Goal: Task Accomplishment & Management: Use online tool/utility

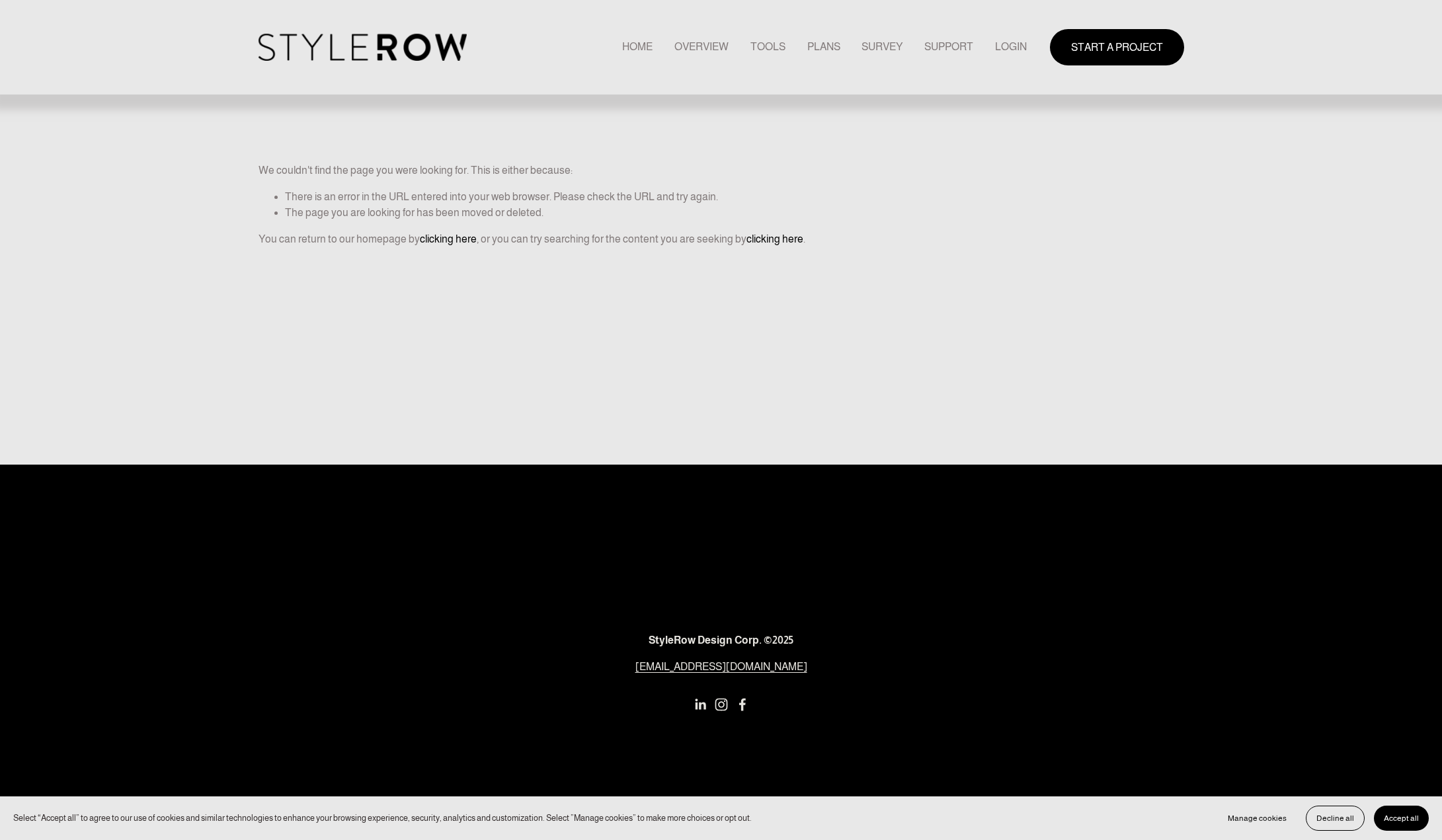
click at [1006, 48] on link "LOGIN" at bounding box center [1011, 48] width 32 height 18
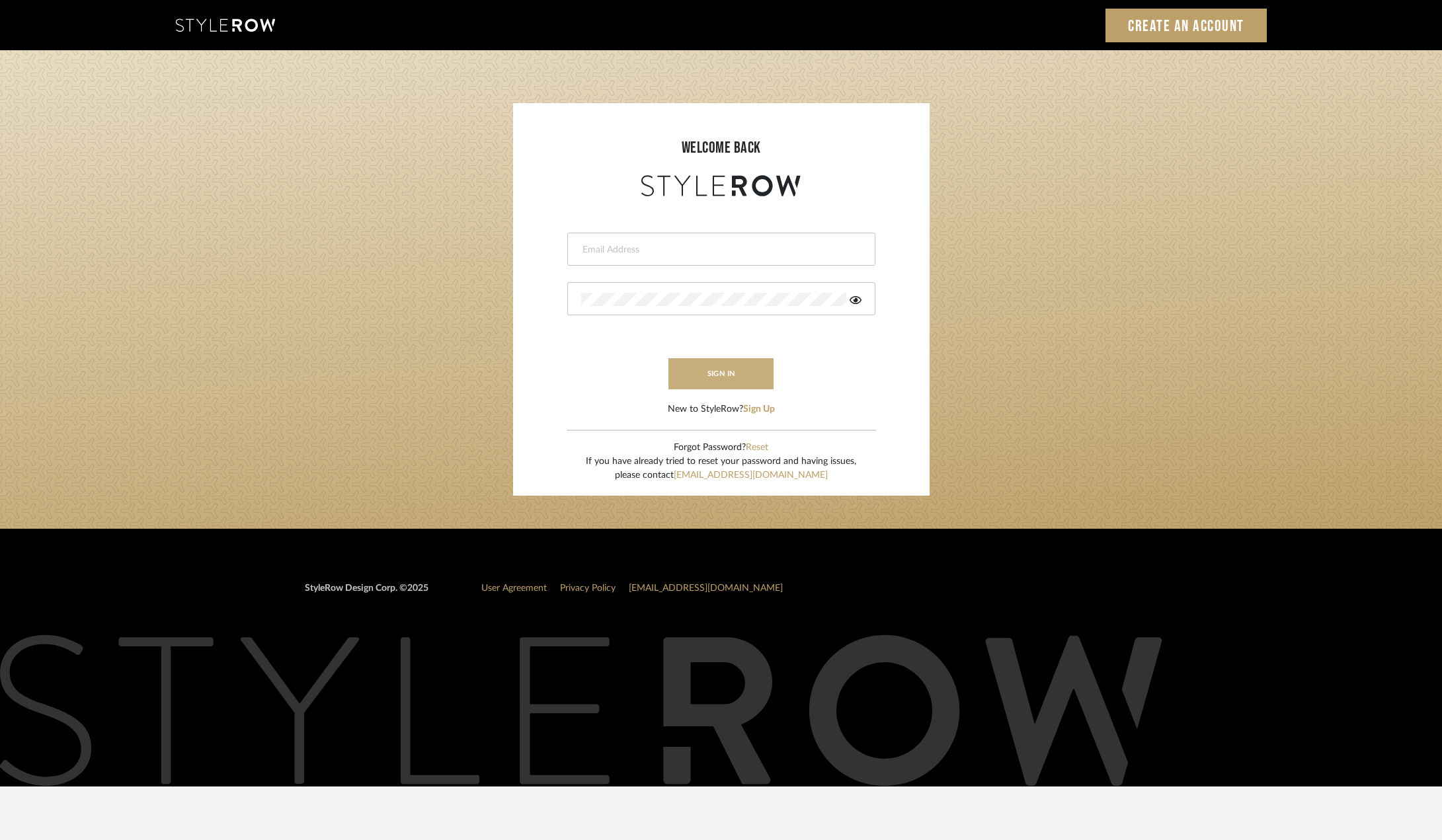
type input "ktyler@morgantewilson.com"
click at [733, 371] on button "sign in" at bounding box center [721, 373] width 106 height 31
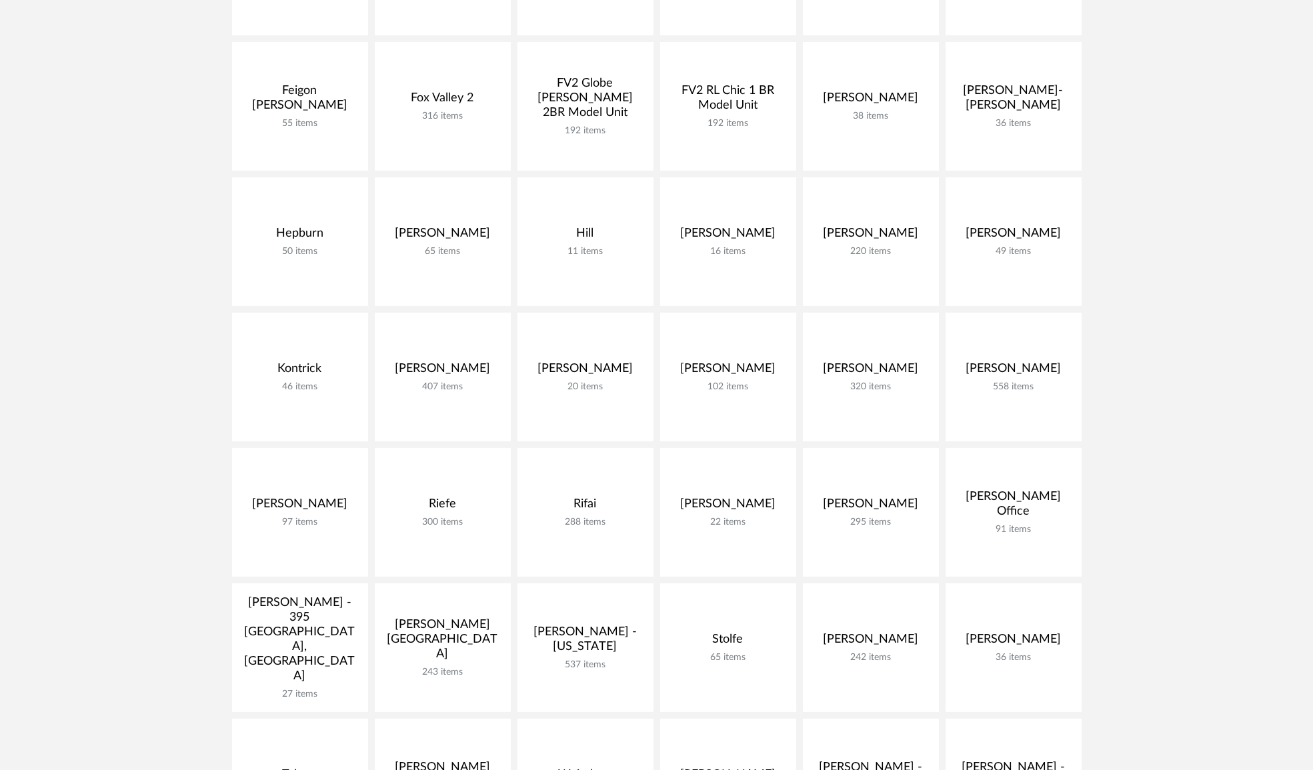
scroll to position [667, 0]
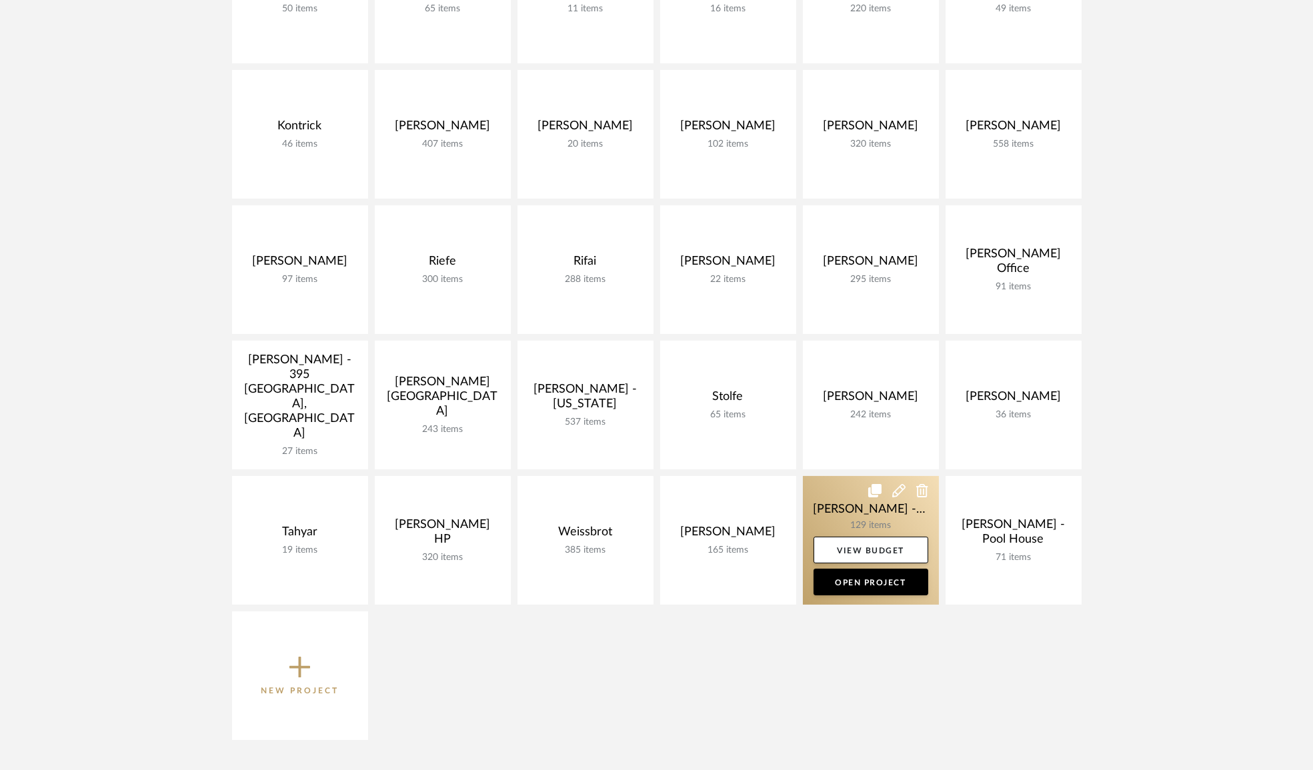
click at [863, 513] on link at bounding box center [871, 540] width 136 height 129
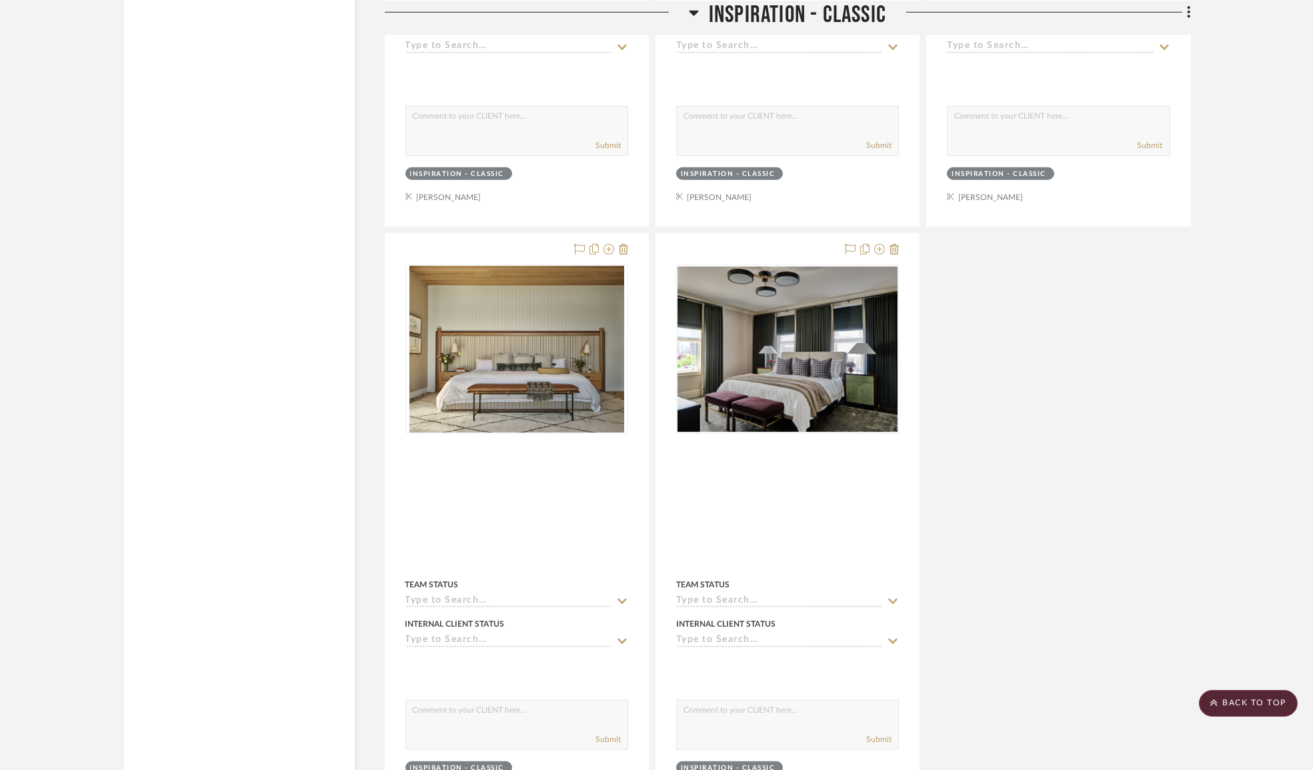
scroll to position [3455, 0]
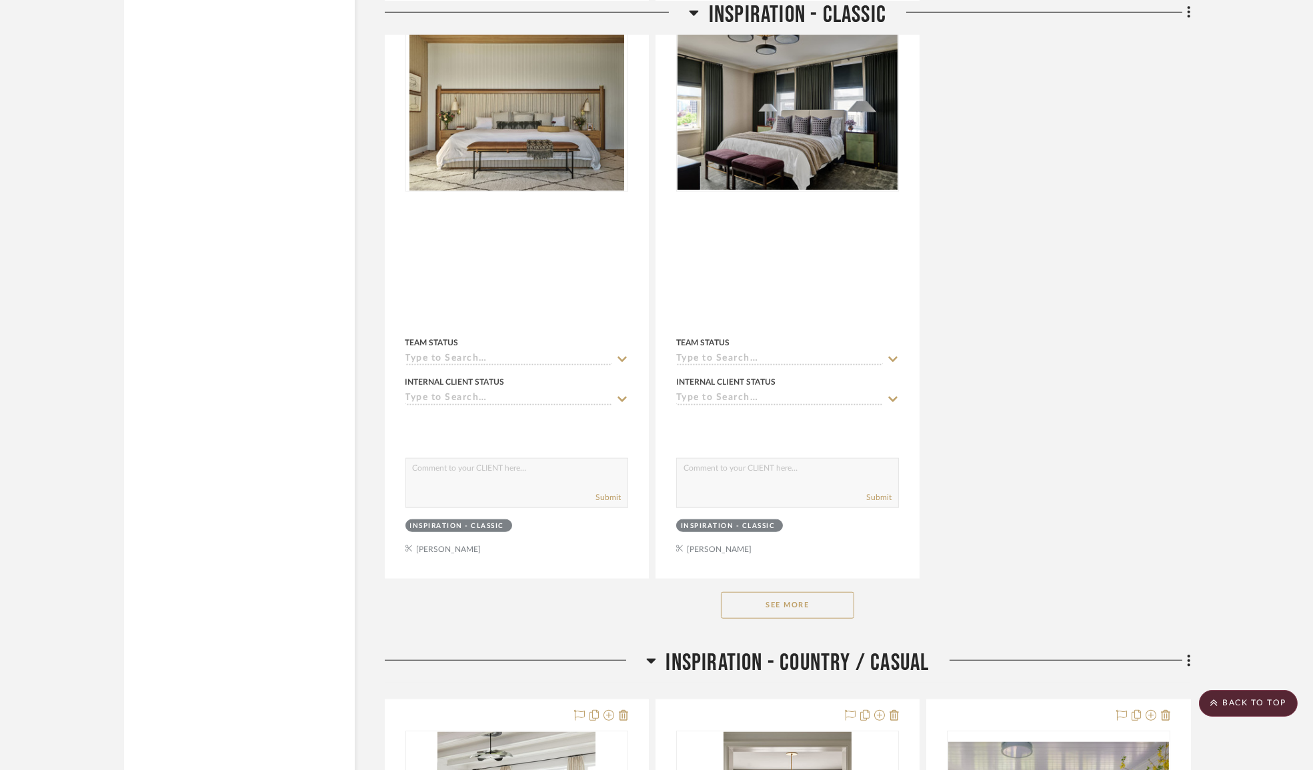
click at [803, 613] on button "See More" at bounding box center [787, 605] width 133 height 27
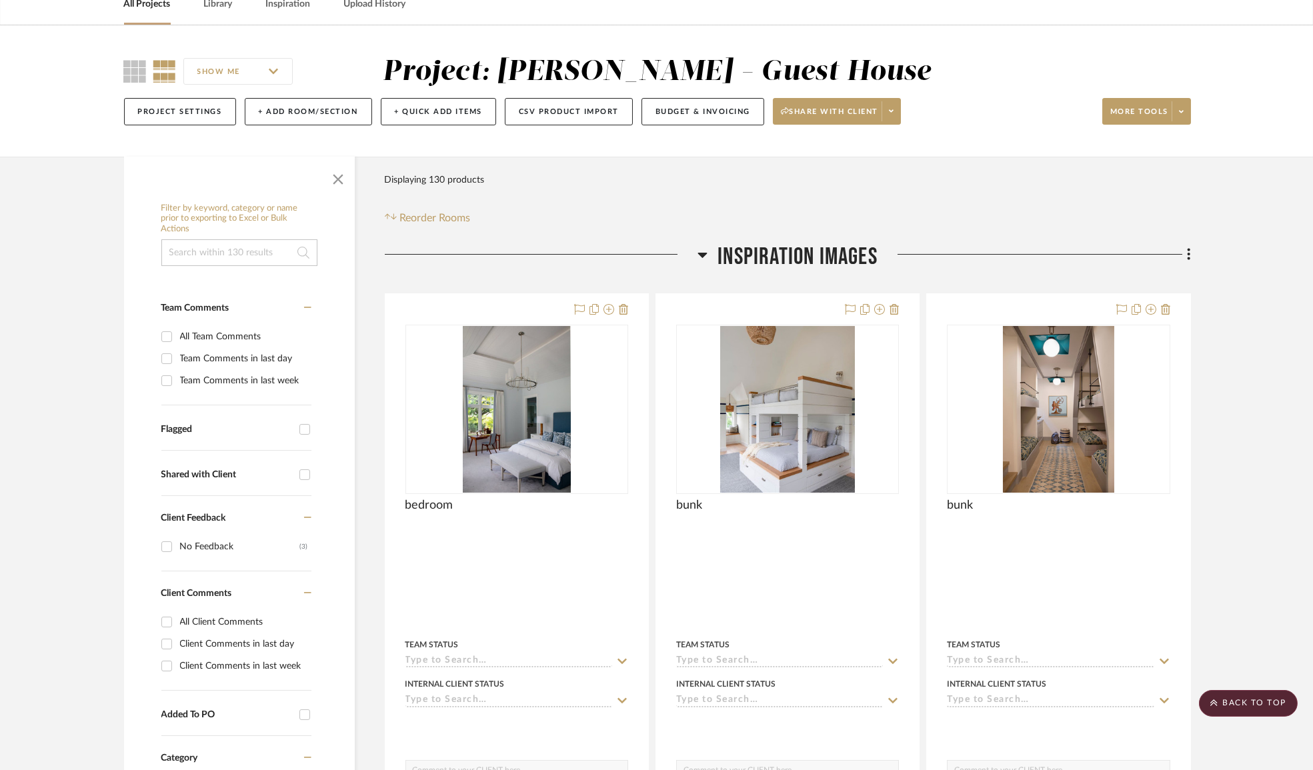
scroll to position [0, 0]
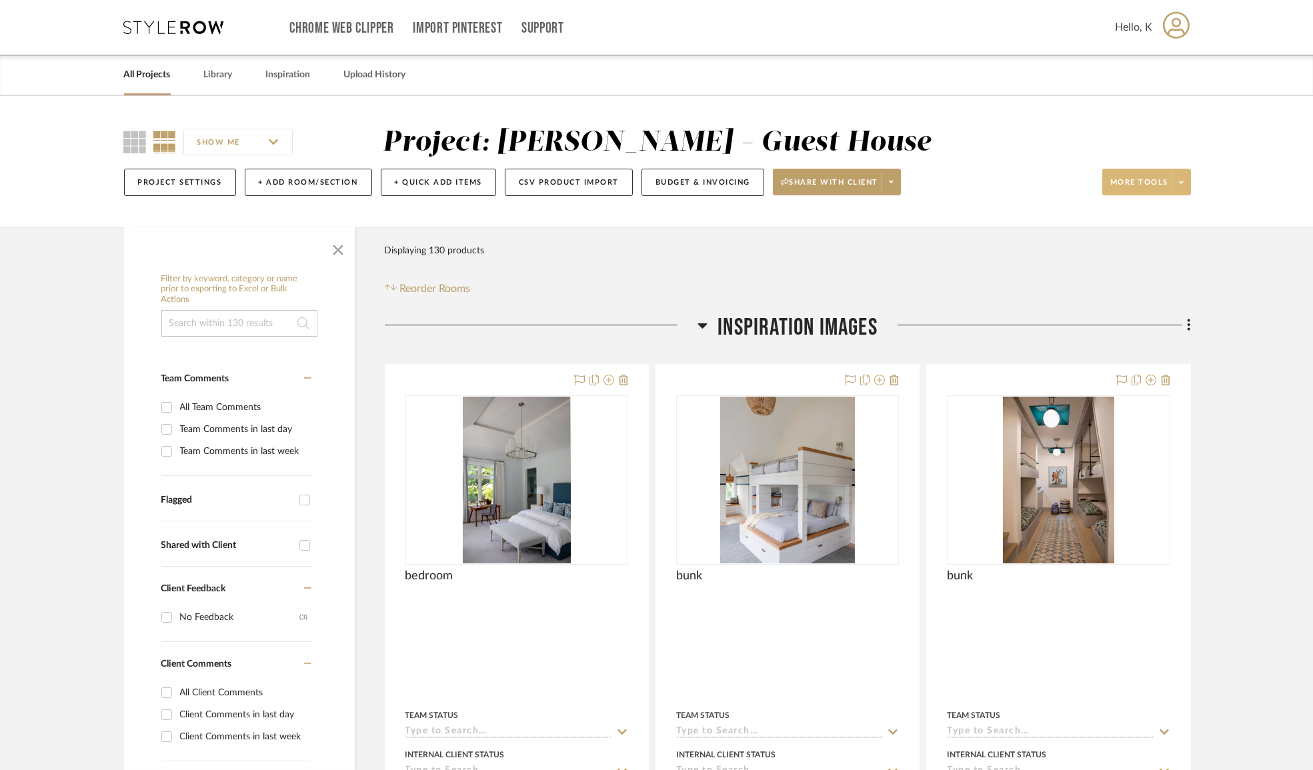
click at [1188, 183] on span at bounding box center [1181, 182] width 19 height 20
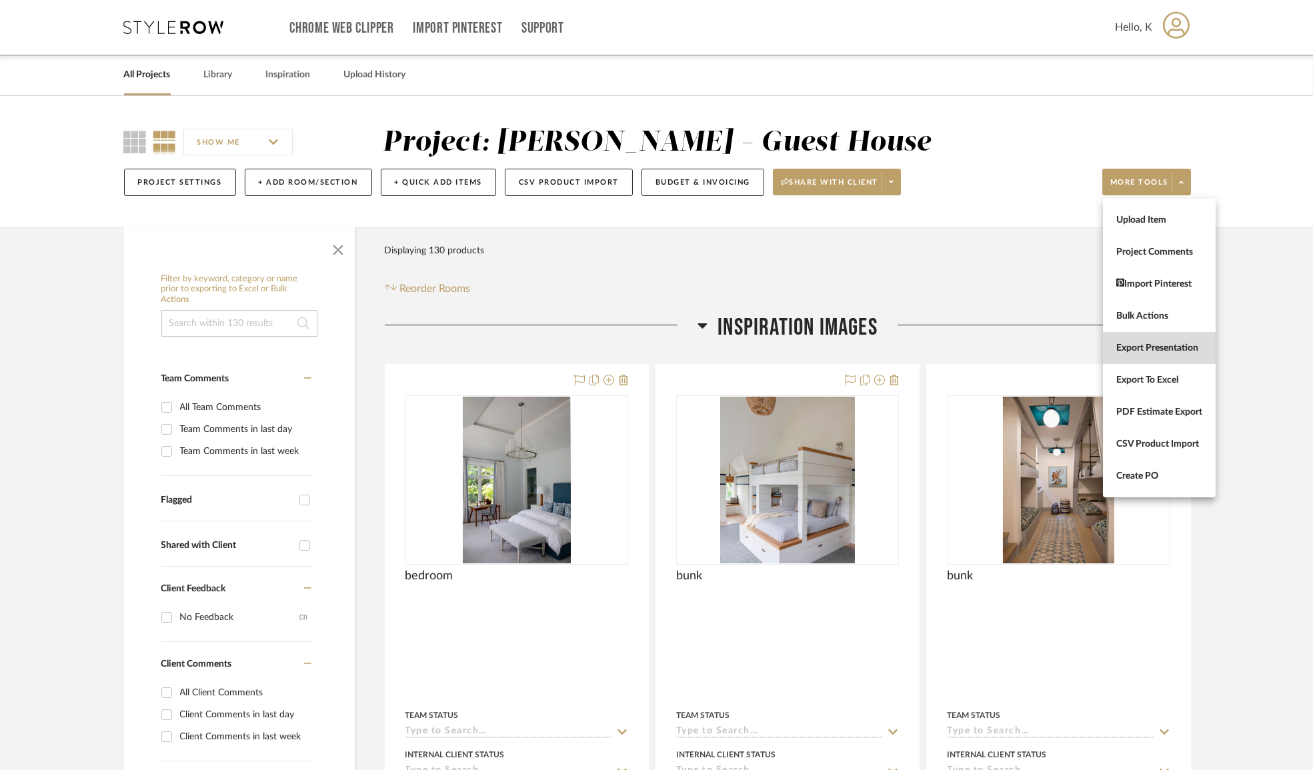
click at [1160, 349] on span "Export Presentation" at bounding box center [1159, 348] width 86 height 11
